Goal: Task Accomplishment & Management: Manage account settings

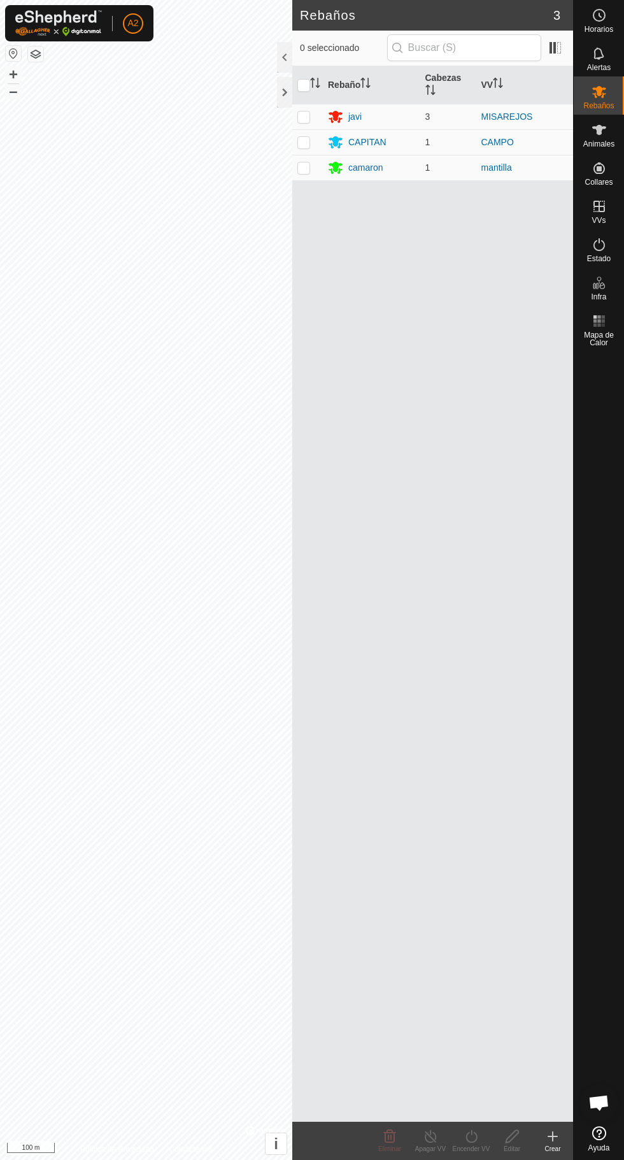
click at [615, 136] on div "Animales" at bounding box center [599, 134] width 50 height 38
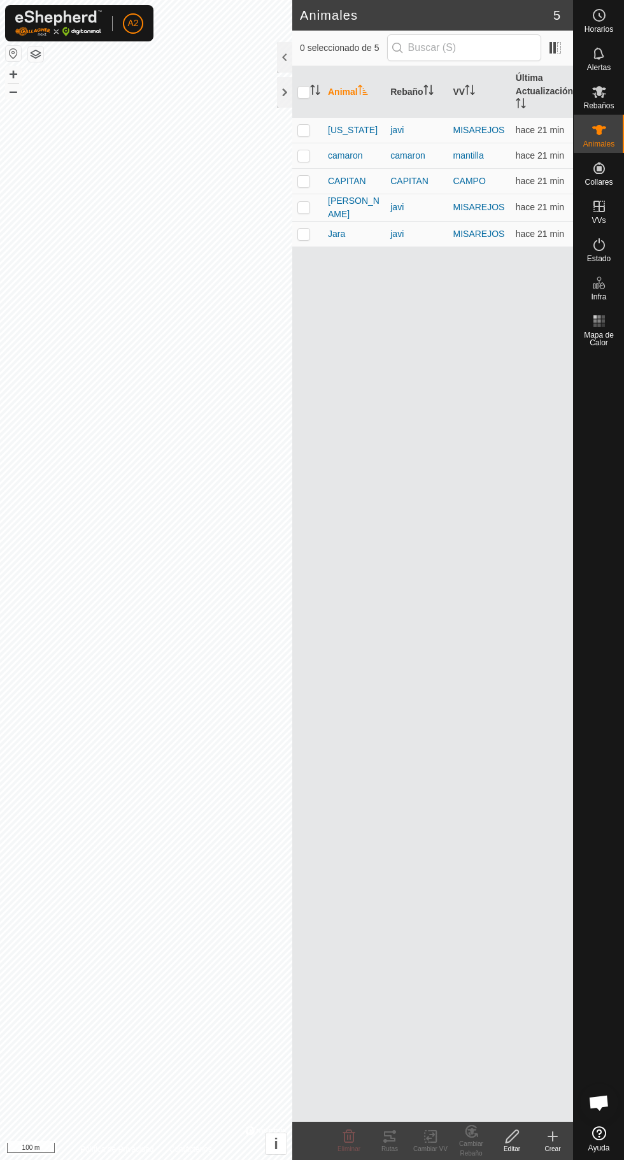
click at [336, 233] on span "Jara" at bounding box center [336, 233] width 17 height 13
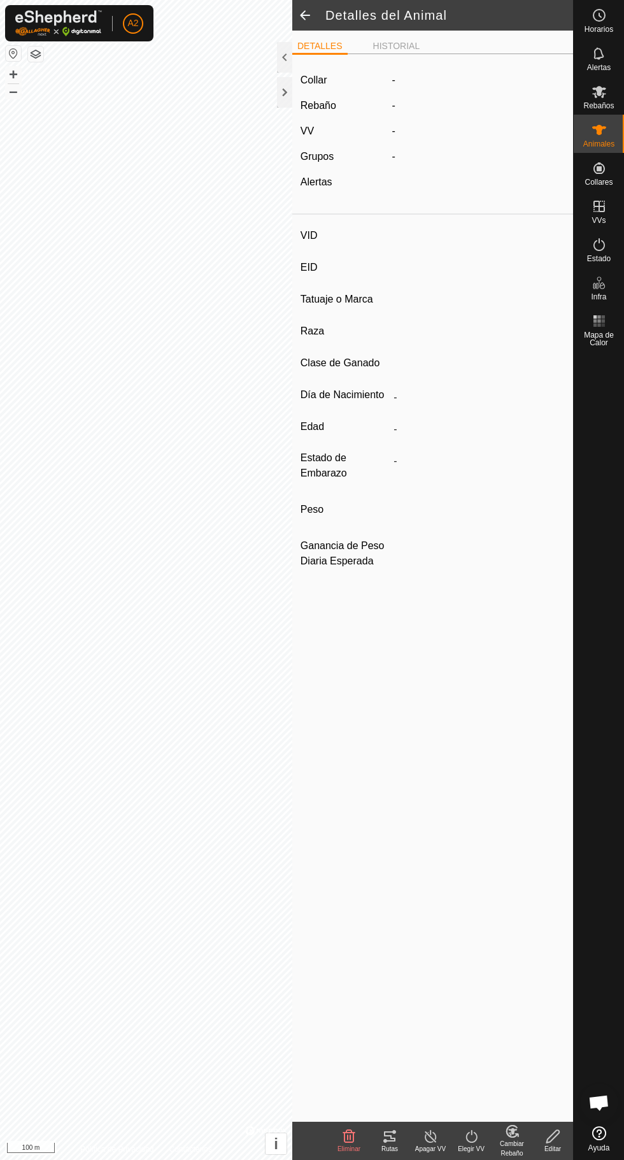
type input "Jara"
type input "-"
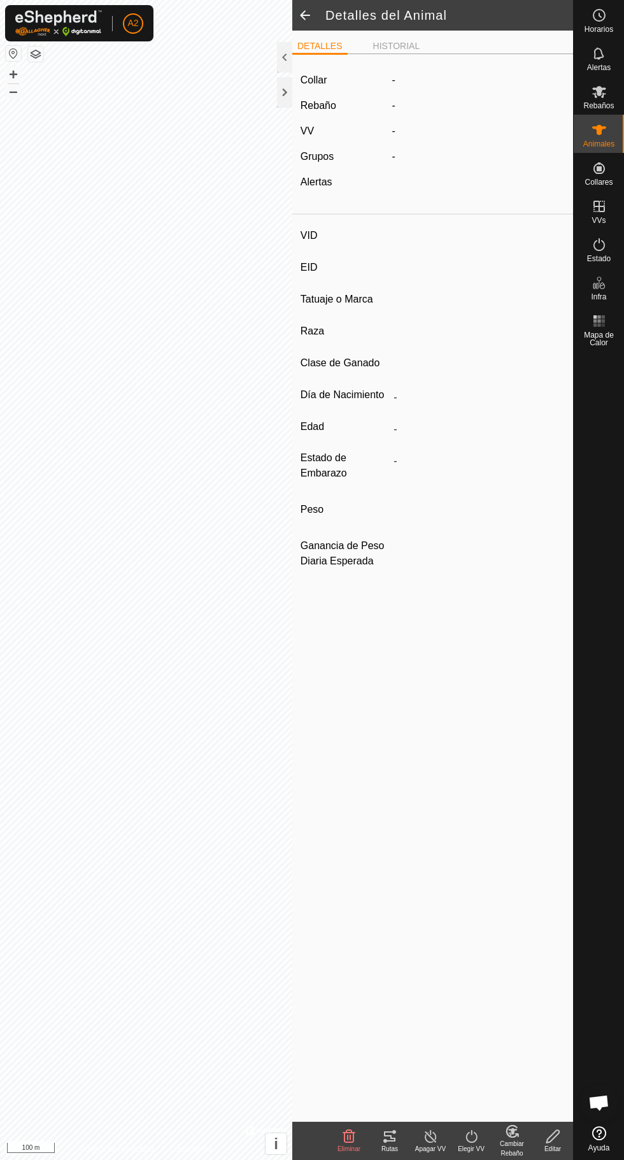
type input "0 kg"
type input "-"
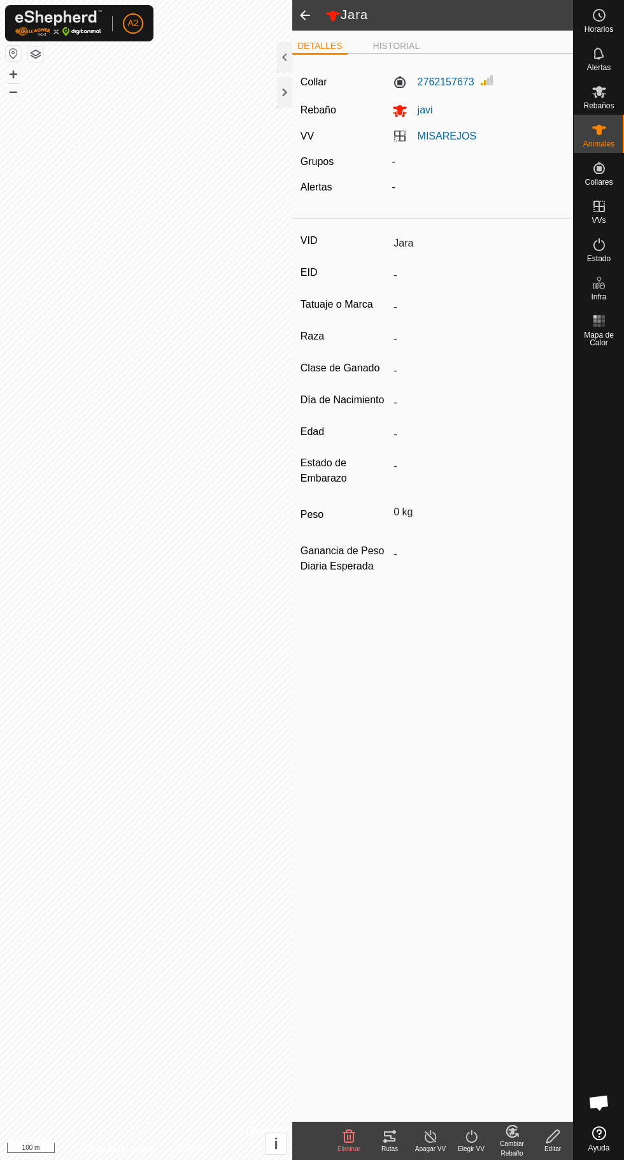
click at [387, 1146] on div "Rutas" at bounding box center [390, 1149] width 41 height 10
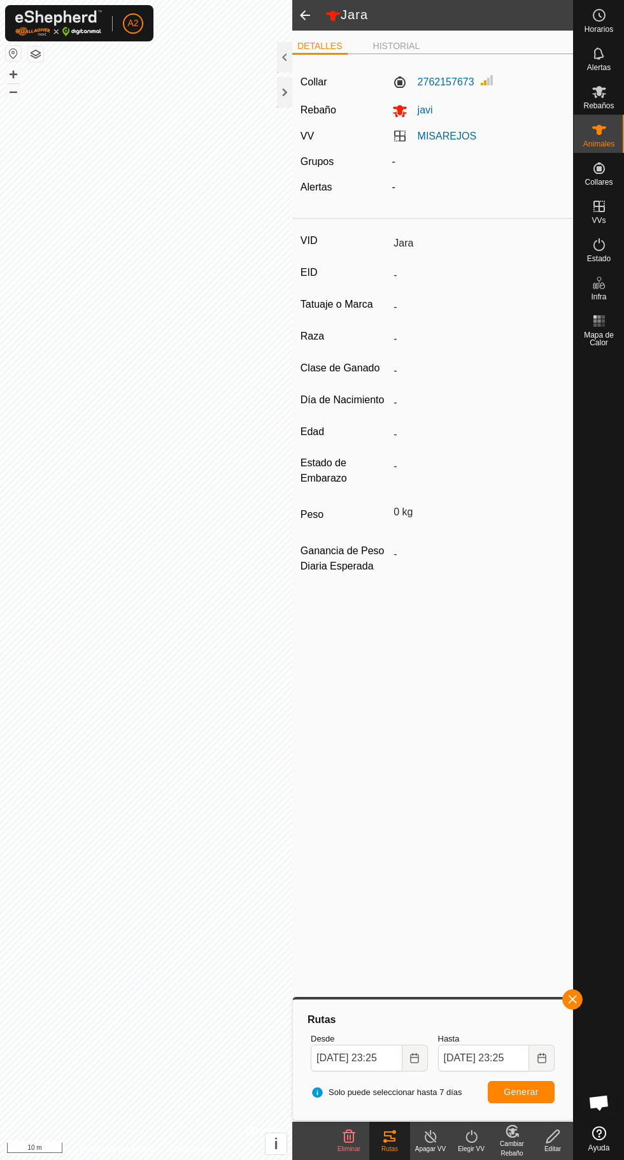
click at [623, 127] on div "Animales" at bounding box center [599, 134] width 50 height 38
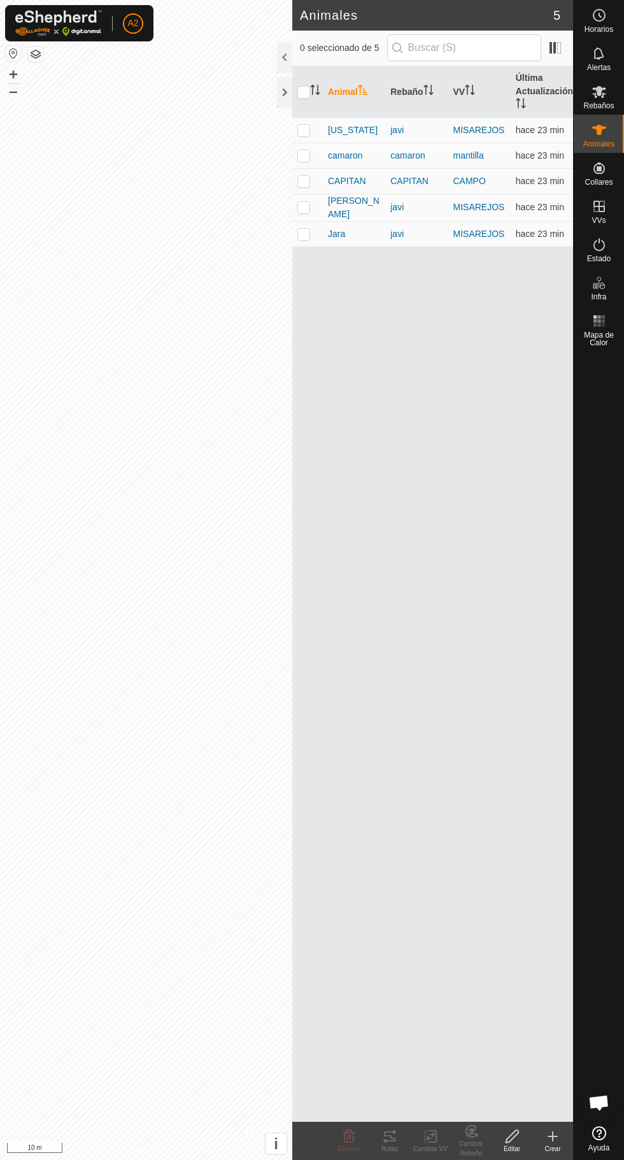
click at [368, 113] on th "Animal" at bounding box center [354, 92] width 62 height 52
click at [338, 236] on span "[US_STATE]" at bounding box center [353, 233] width 50 height 13
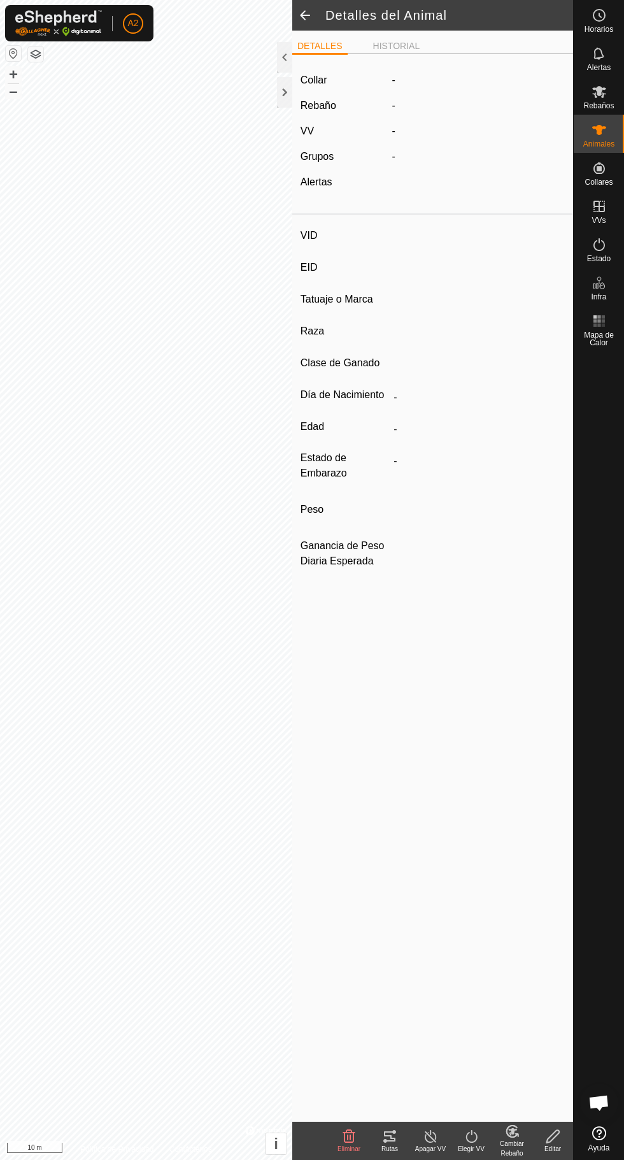
type input "[US_STATE]"
type input "-"
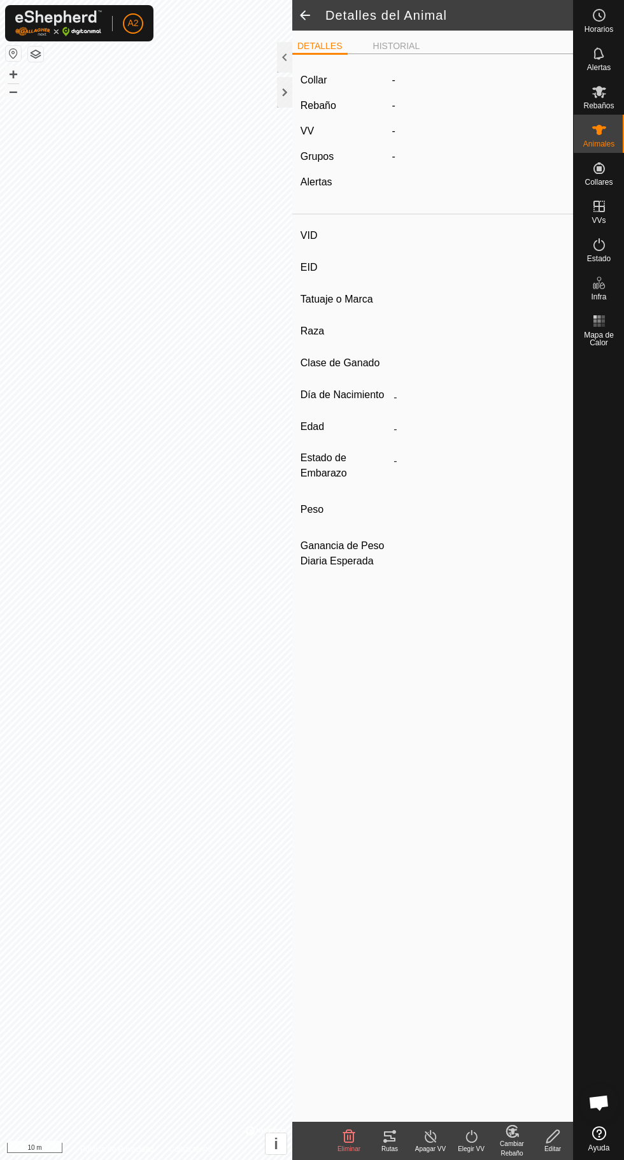
type input "0 kg"
type input "-"
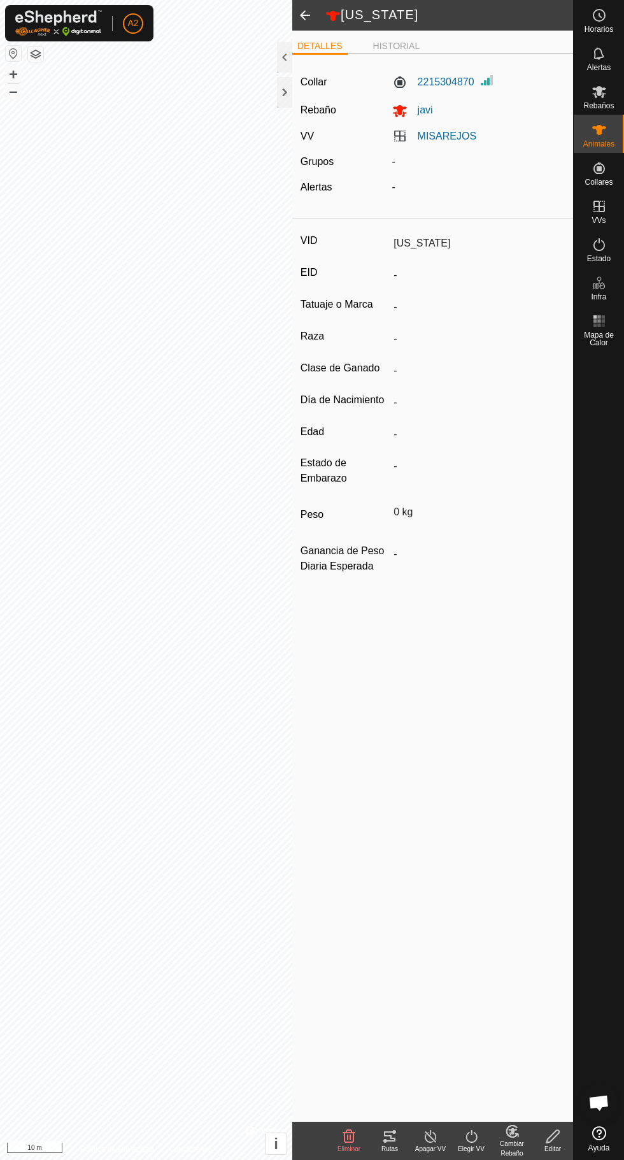
click at [391, 1148] on div "Rutas" at bounding box center [390, 1149] width 41 height 10
